Goal: Task Accomplishment & Management: Use online tool/utility

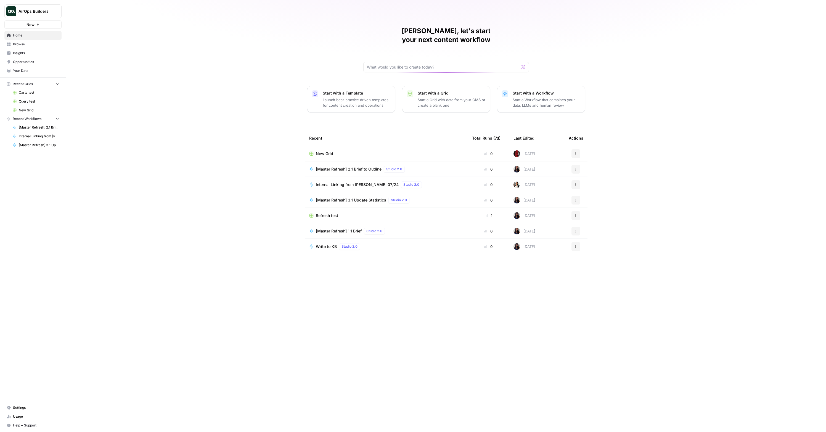
click at [357, 166] on span "[Master Refresh] 2.1 Brief to Outline" at bounding box center [349, 169] width 66 height 6
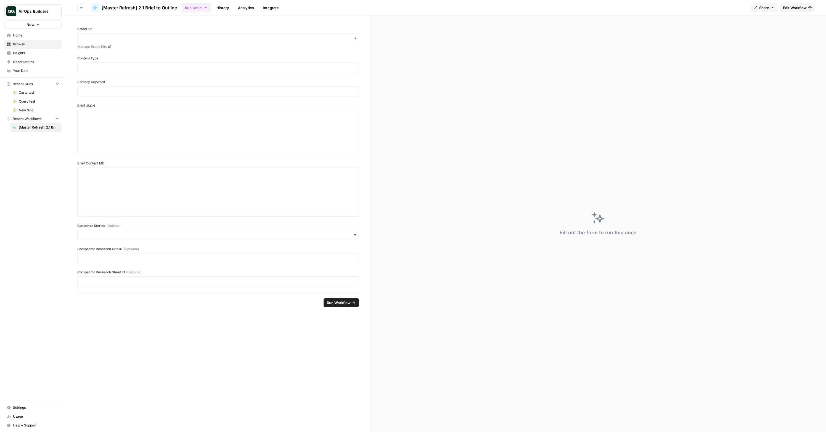
click at [803, 8] on span "Edit Workflow" at bounding box center [795, 8] width 24 height 6
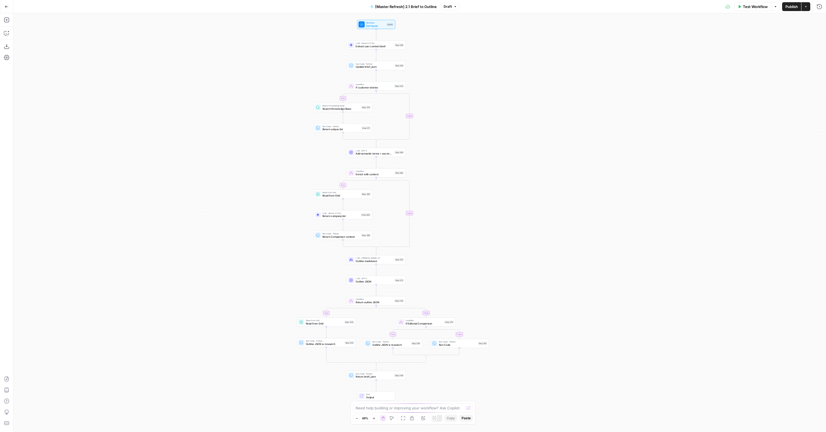
drag, startPoint x: 532, startPoint y: 197, endPoint x: 499, endPoint y: 188, distance: 34.3
click at [503, 187] on div "true false true false true false true false Workflow Set Inputs Inputs LLM · Ge…" at bounding box center [419, 222] width 813 height 418
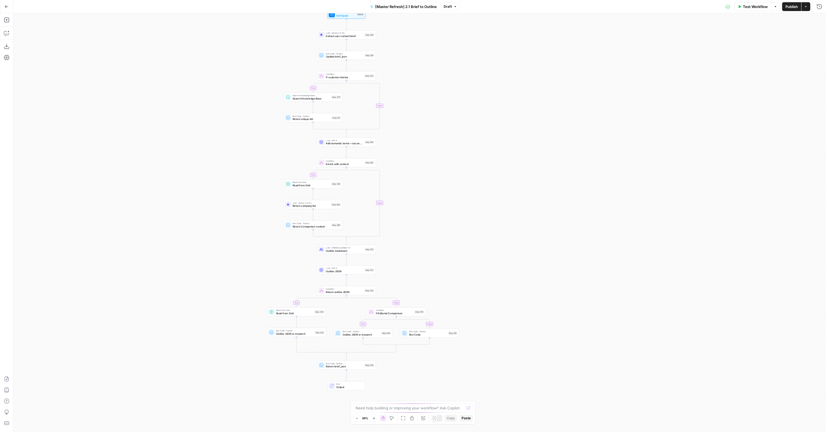
drag, startPoint x: 492, startPoint y: 188, endPoint x: 454, endPoint y: 189, distance: 38.1
click at [454, 189] on div "true false true false true false true false Workflow Set Inputs Inputs LLM · Ge…" at bounding box center [419, 222] width 813 height 418
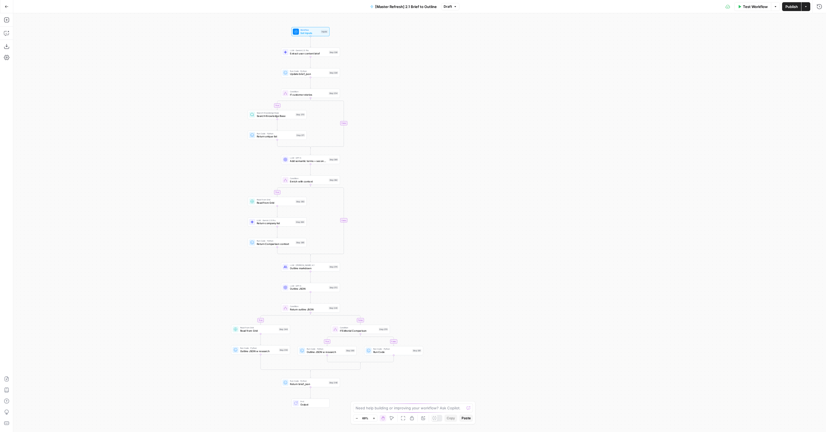
drag, startPoint x: 405, startPoint y: 219, endPoint x: 402, endPoint y: 217, distance: 3.5
click at [409, 240] on div "true false true false true false true false Workflow Set Inputs Inputs LLM · Ge…" at bounding box center [419, 222] width 813 height 418
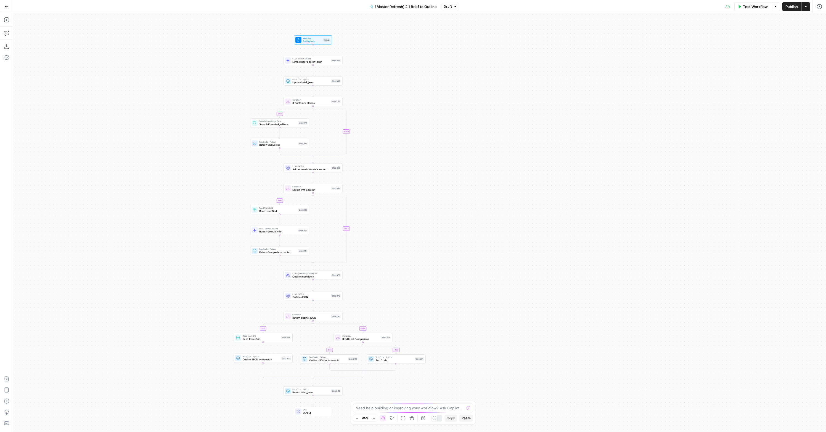
drag, startPoint x: 405, startPoint y: 198, endPoint x: 412, endPoint y: 209, distance: 13.5
click at [410, 208] on div "true false true false true false true false Workflow Set Inputs Inputs LLM · Ge…" at bounding box center [419, 222] width 813 height 418
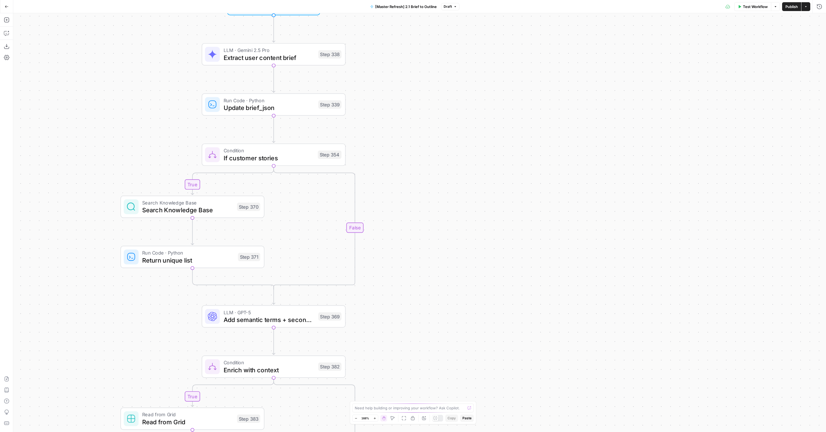
click at [5, 6] on icon "button" at bounding box center [7, 7] width 4 height 4
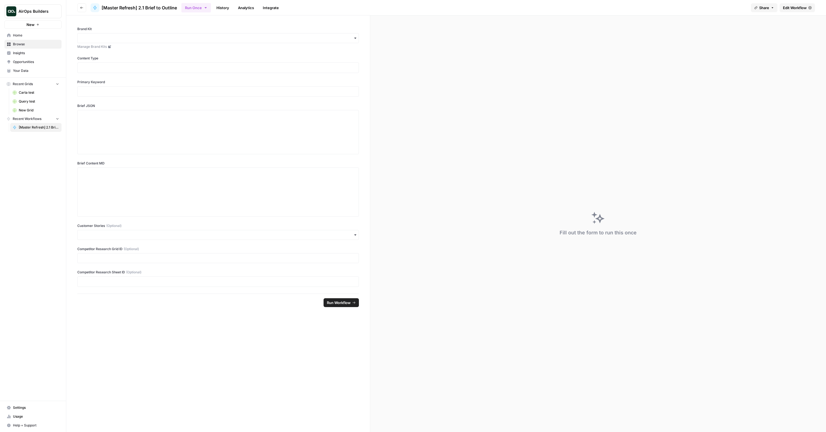
click at [29, 40] on link "Browse" at bounding box center [32, 44] width 57 height 9
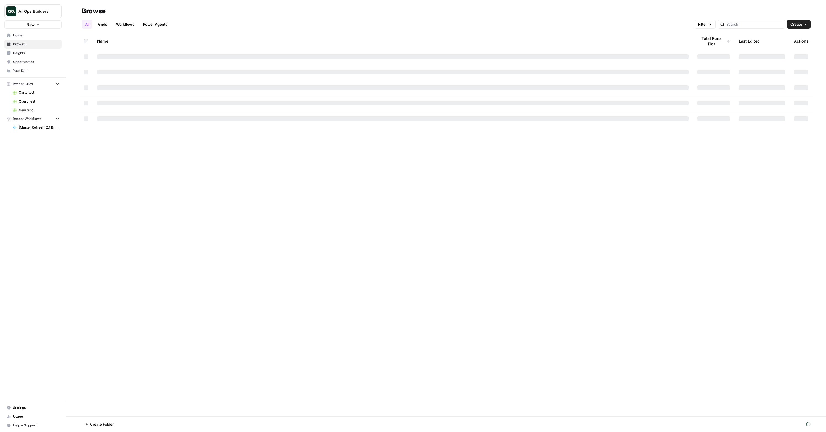
click at [28, 36] on span "Home" at bounding box center [36, 35] width 46 height 5
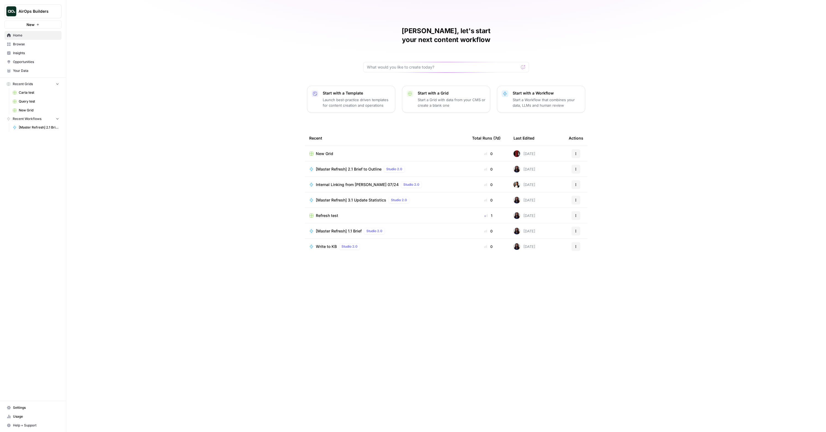
click at [330, 151] on span "New Grid" at bounding box center [324, 154] width 17 height 6
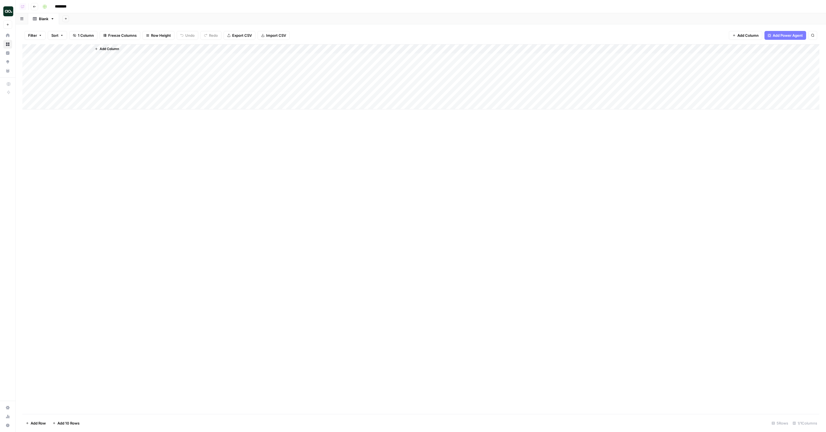
click at [34, 8] on button "Go back" at bounding box center [34, 6] width 7 height 7
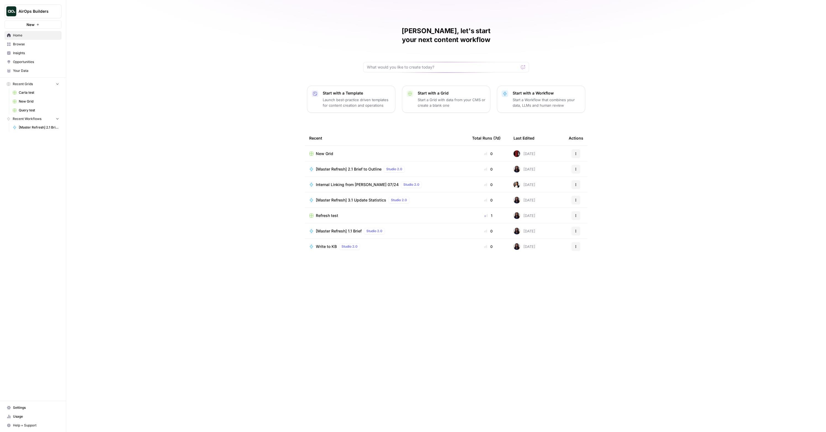
click at [331, 213] on span "Refresh test" at bounding box center [327, 216] width 22 height 6
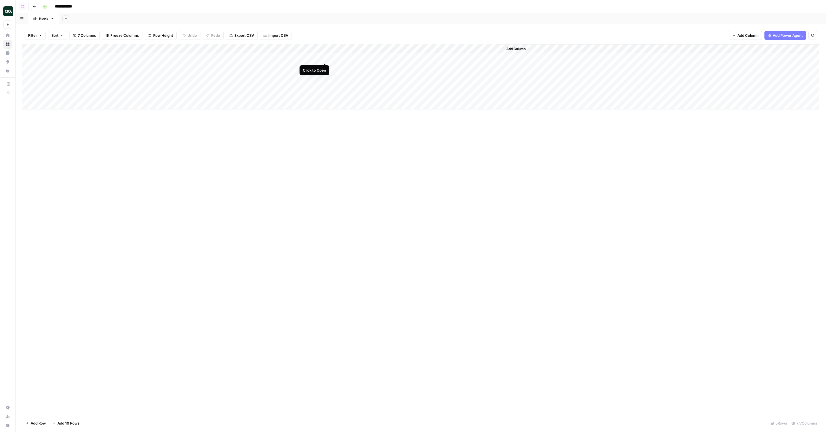
click at [326, 58] on div "Add Column" at bounding box center [420, 76] width 797 height 65
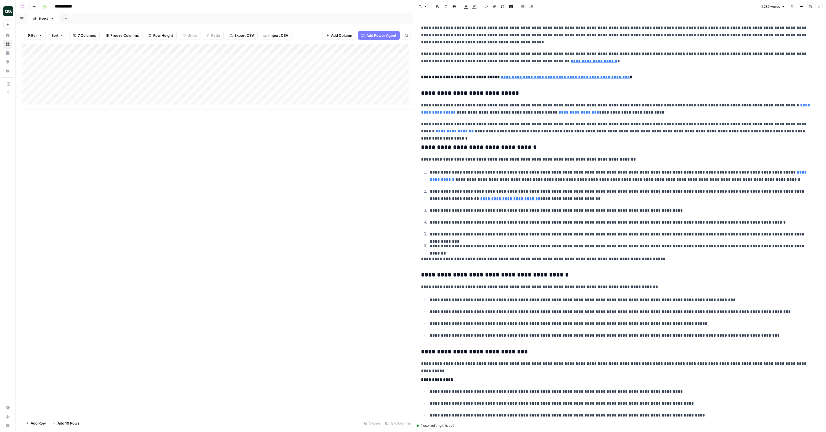
click at [495, 91] on h3 "**********" at bounding box center [617, 93] width 393 height 8
click at [510, 92] on h3 "**********" at bounding box center [617, 93] width 393 height 8
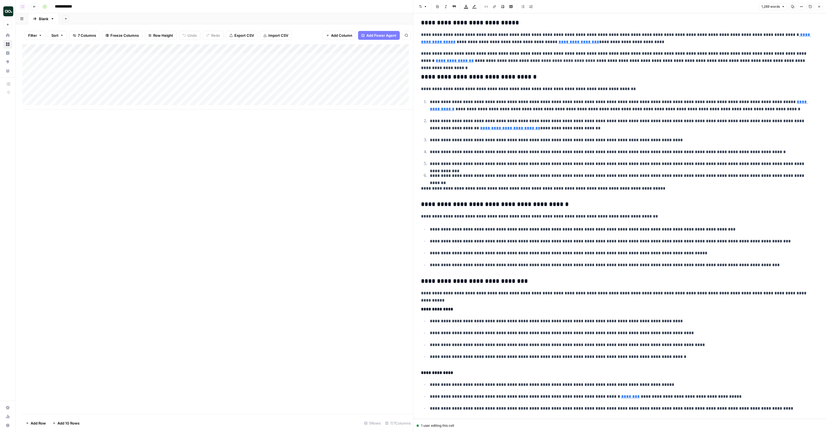
type input "[URL][DOMAIN_NAME]"
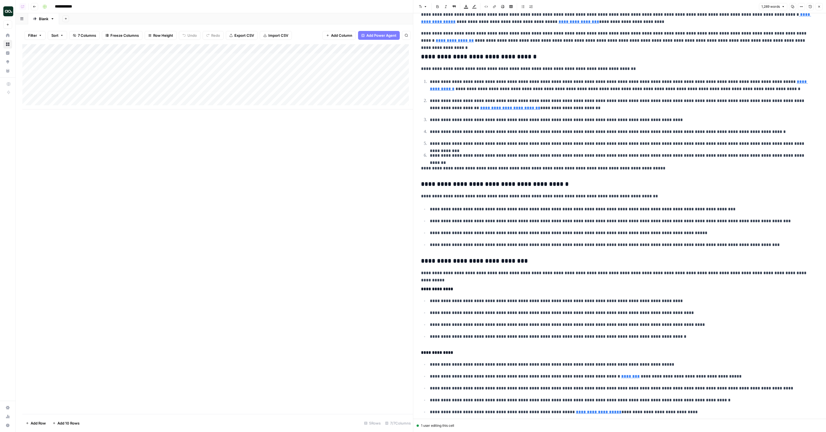
click at [820, 6] on icon "button" at bounding box center [820, 7] width 2 height 2
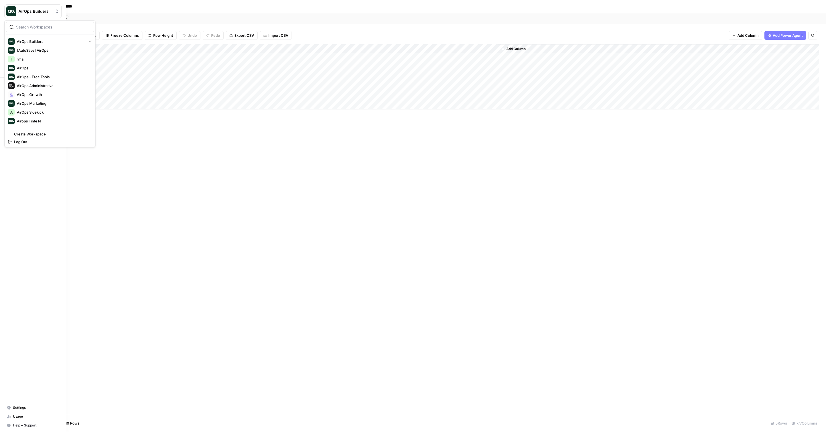
click at [11, 12] on img "Workspace: AirOps Builders" at bounding box center [11, 11] width 10 height 10
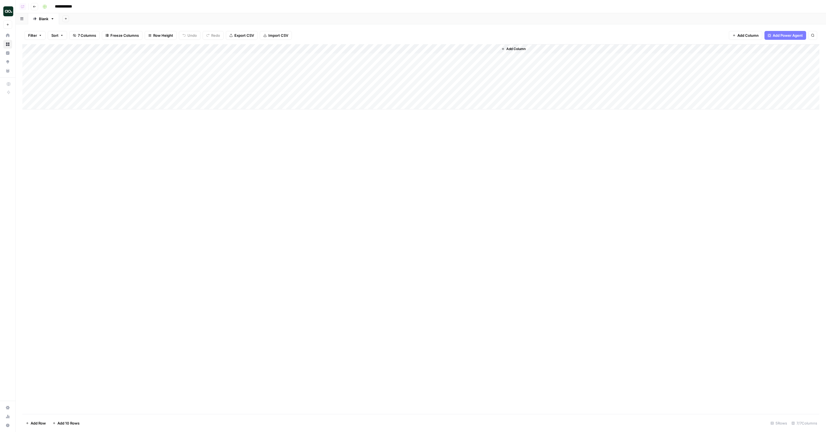
drag, startPoint x: 167, startPoint y: 10, endPoint x: 16, endPoint y: 28, distance: 151.6
click at [167, 10] on div "**********" at bounding box center [430, 6] width 781 height 9
click at [10, 34] on icon at bounding box center [9, 35] width 4 height 4
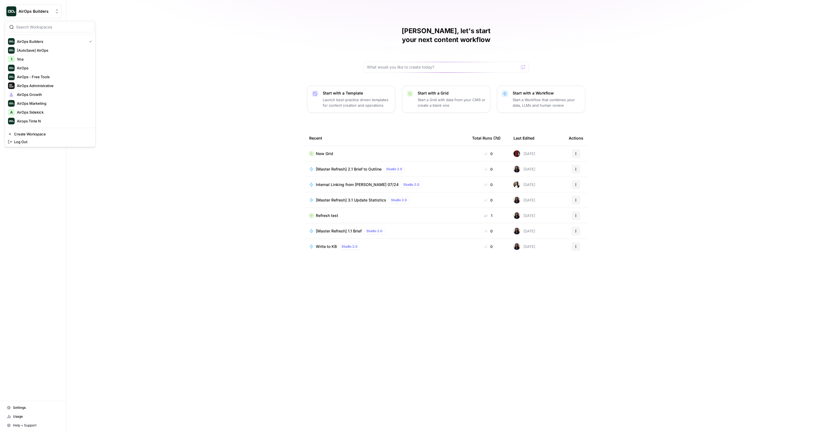
click at [41, 9] on span "AirOps Builders" at bounding box center [35, 12] width 33 height 6
type input "tinte"
click at [41, 42] on span "Airops Tinte N" at bounding box center [53, 42] width 73 height 6
